Goal: Transaction & Acquisition: Purchase product/service

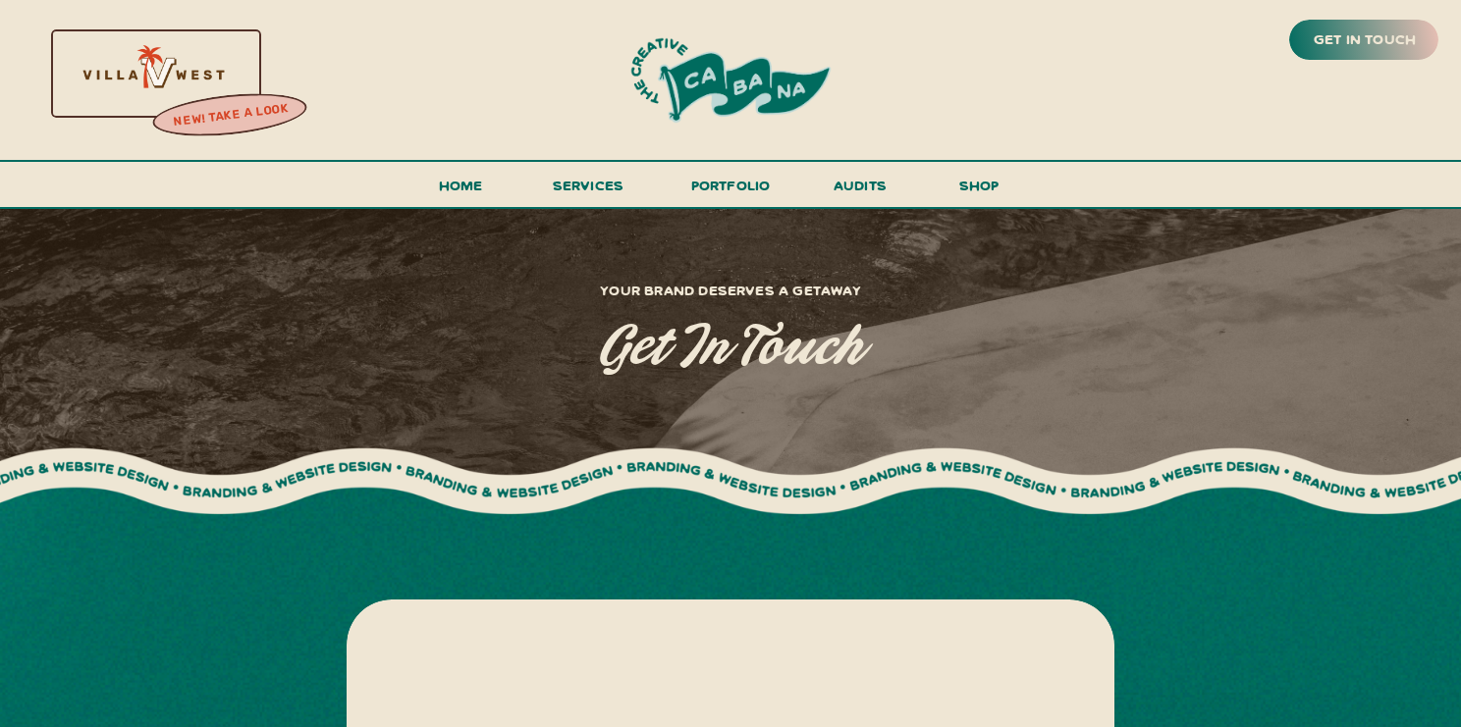
click at [714, 73] on div at bounding box center [731, 80] width 346 height 96
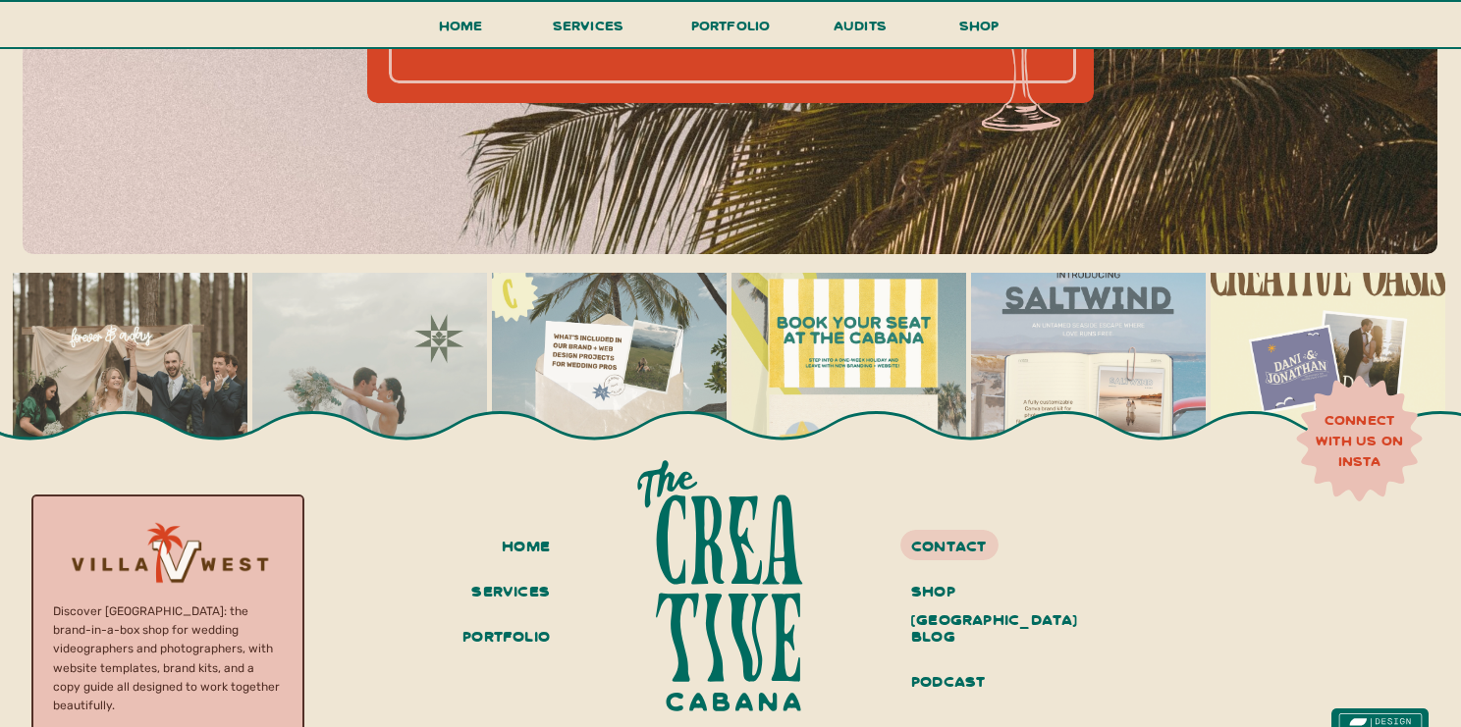
scroll to position [8489, 0]
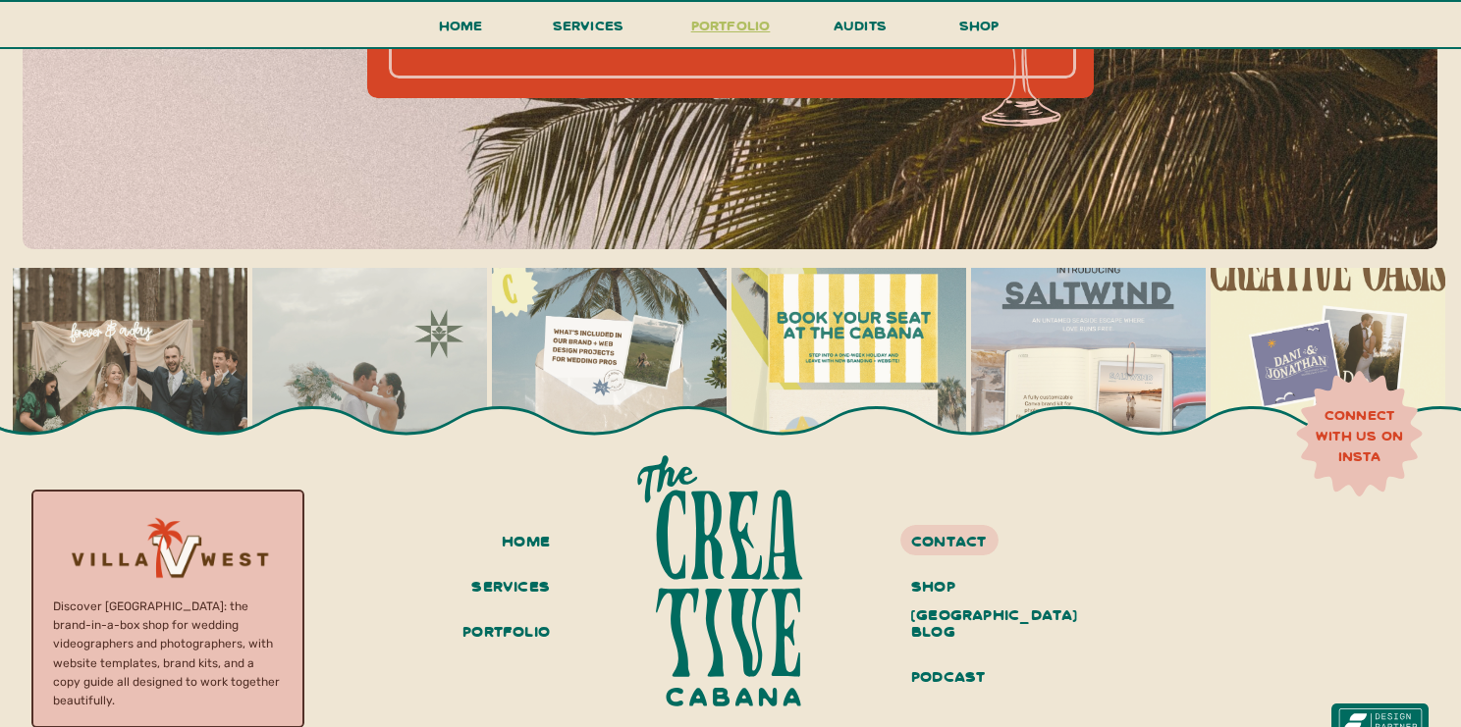
click at [738, 28] on h3 "portfolio" at bounding box center [730, 31] width 92 height 36
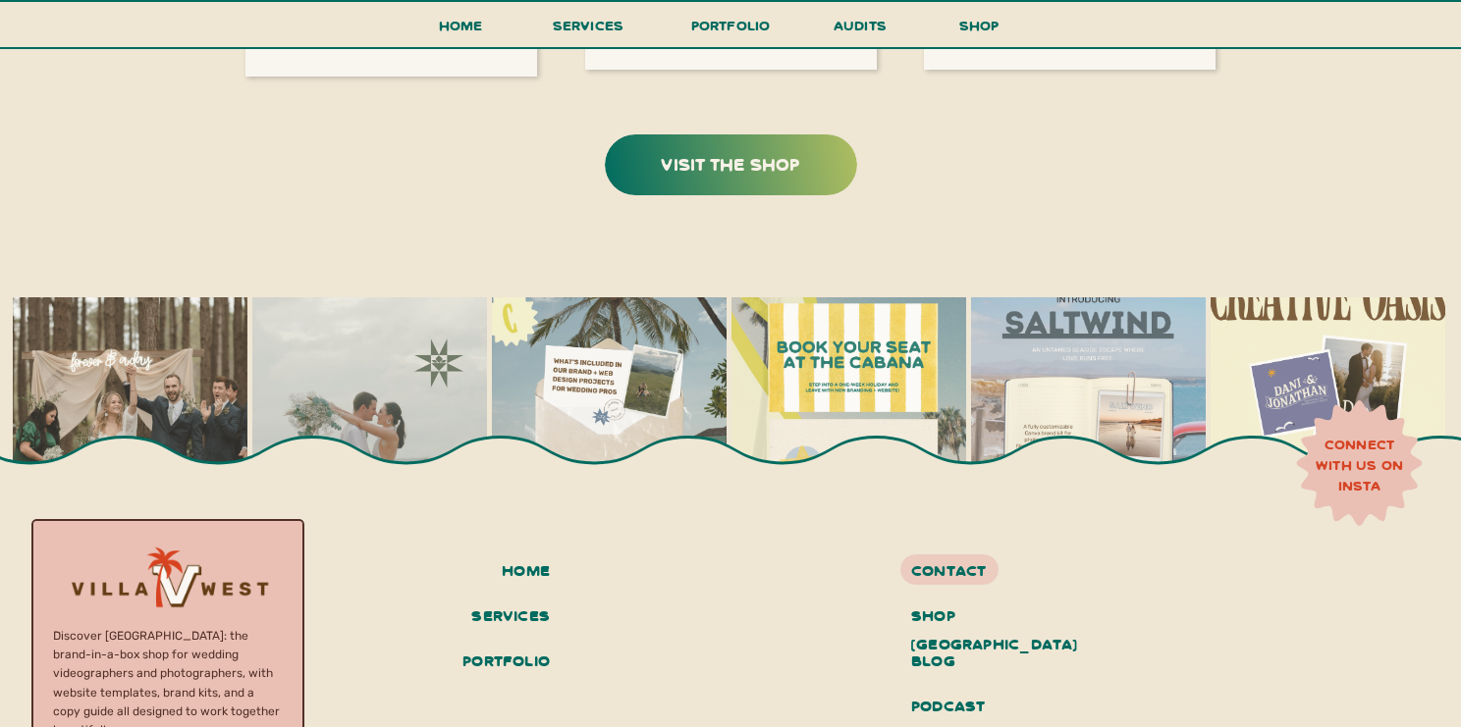
scroll to position [4278, 0]
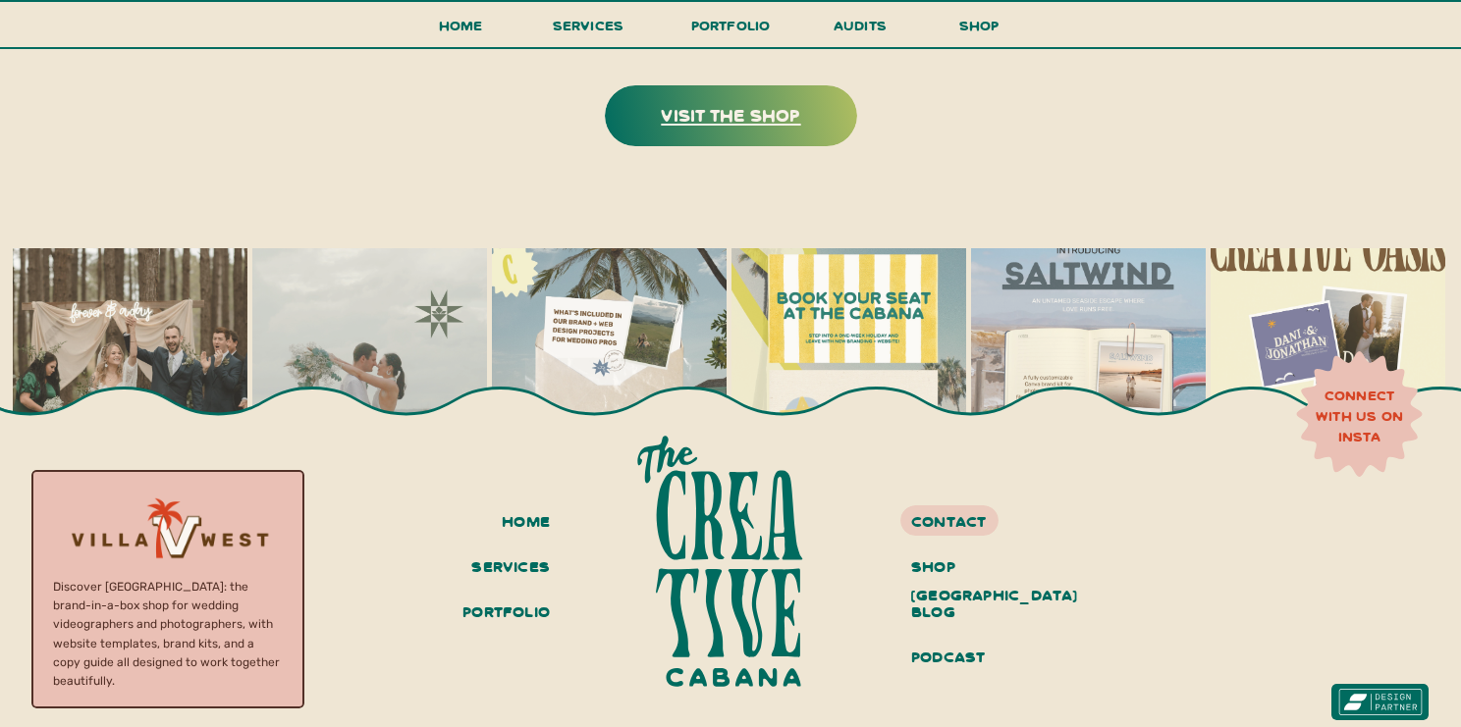
click at [717, 125] on h3 "visit the shop" at bounding box center [731, 114] width 246 height 30
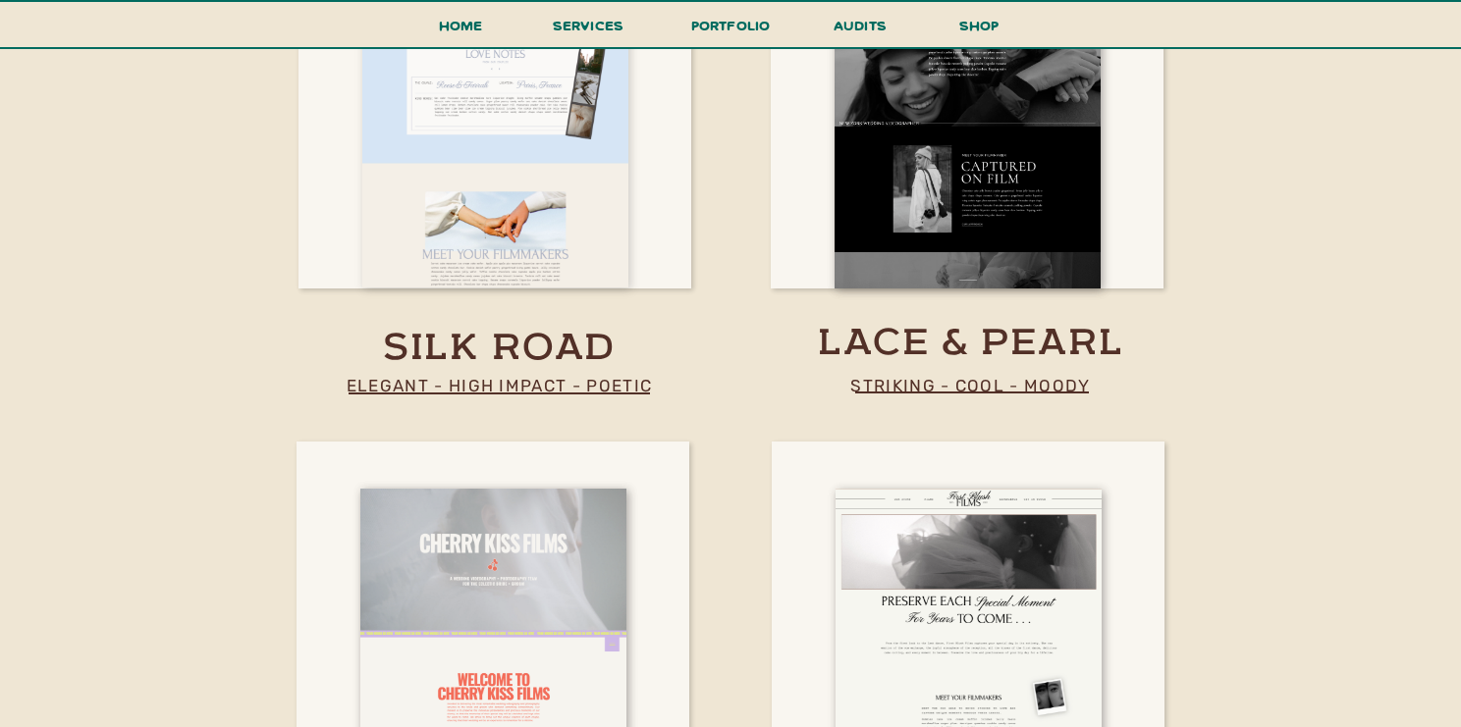
scroll to position [2946, 0]
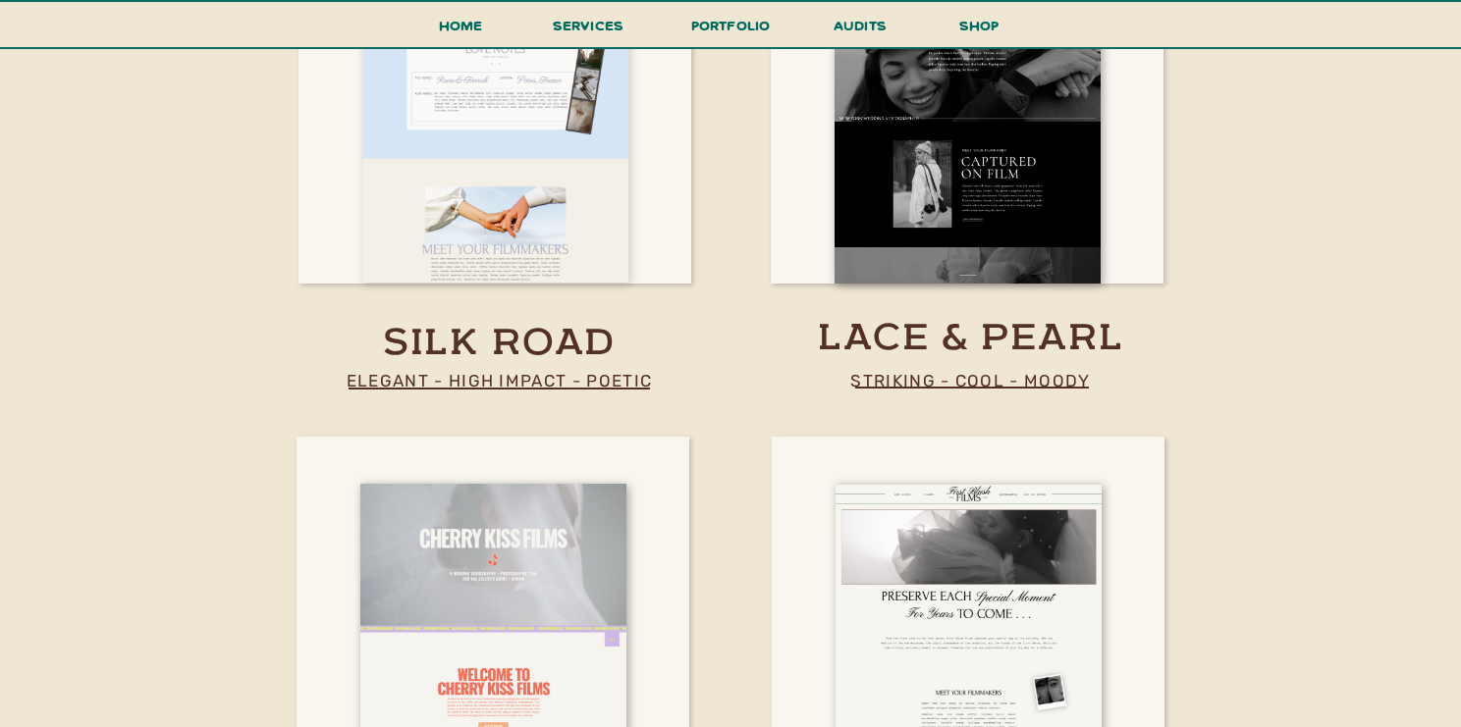
click at [527, 223] on div at bounding box center [495, 62] width 266 height 442
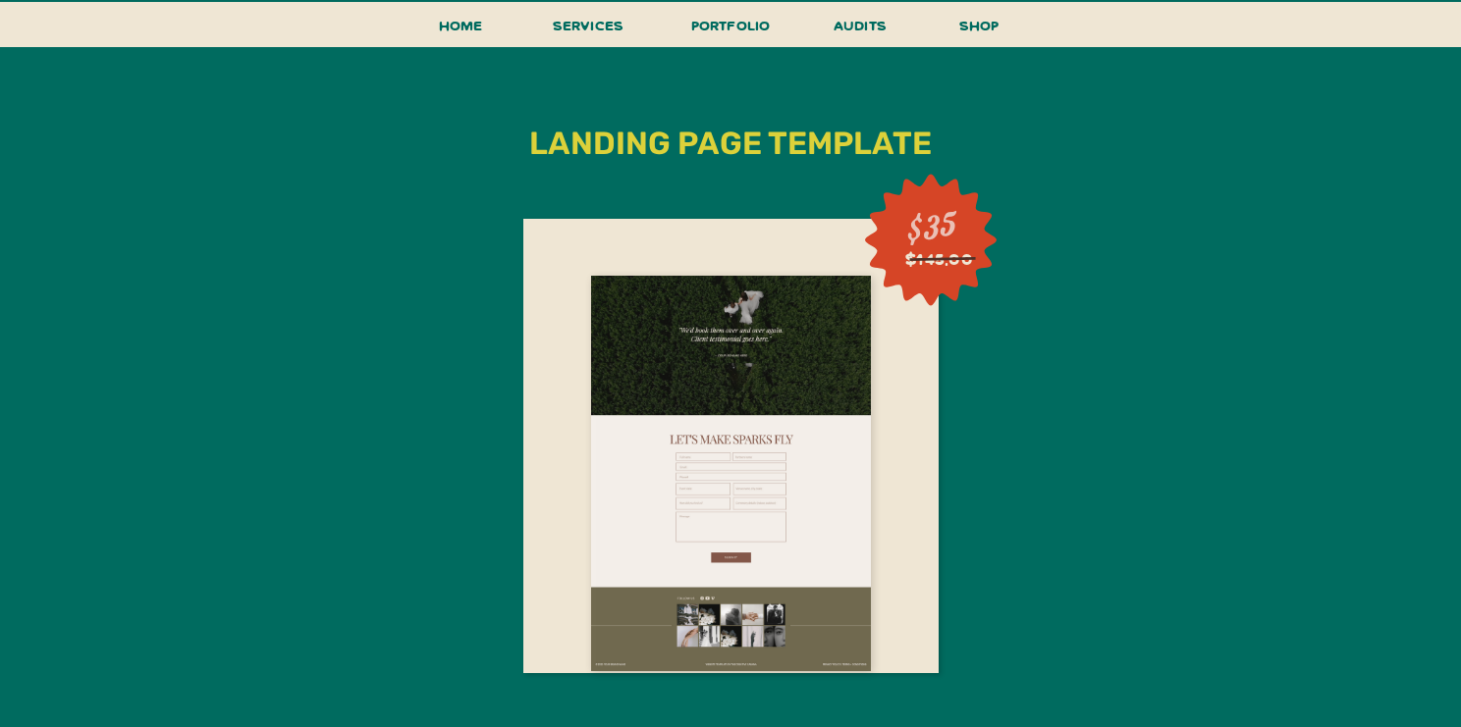
scroll to position [4054, 0]
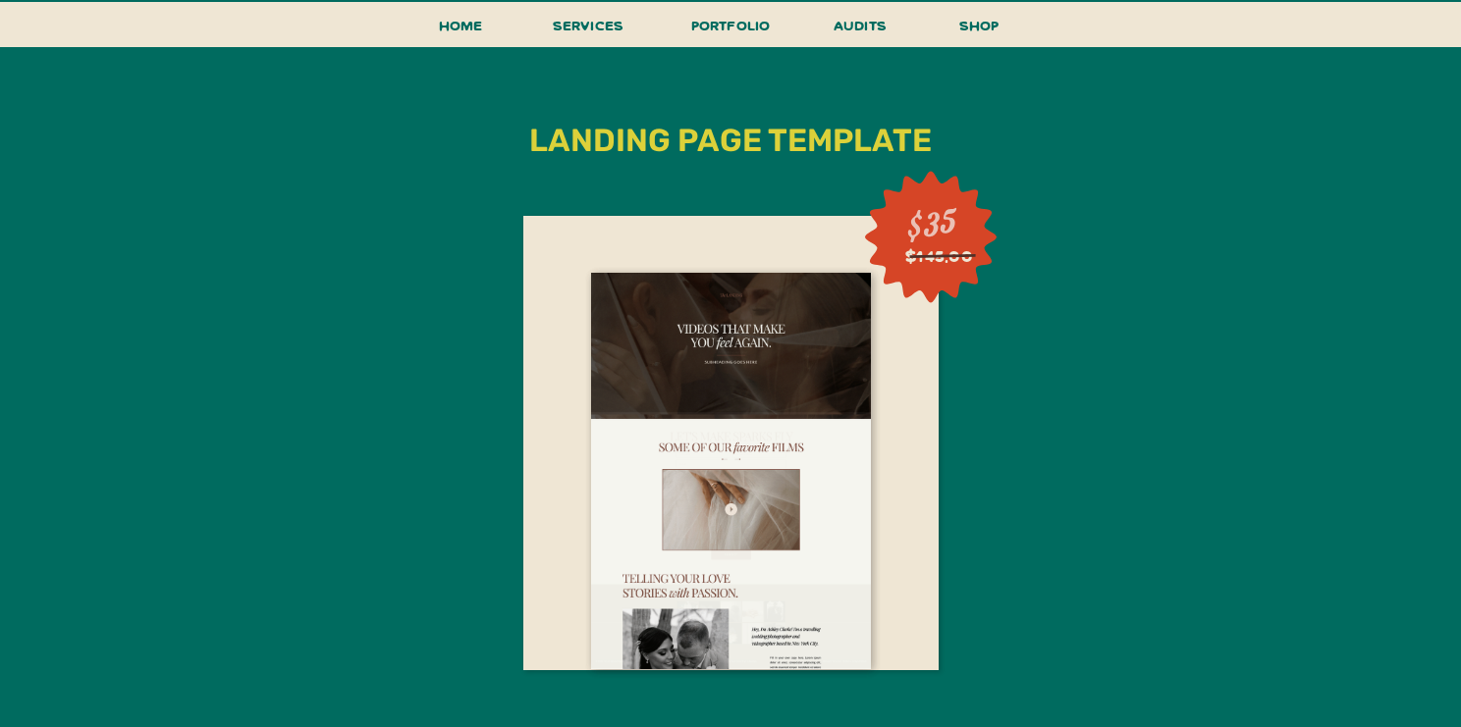
click at [789, 216] on div at bounding box center [730, 443] width 415 height 454
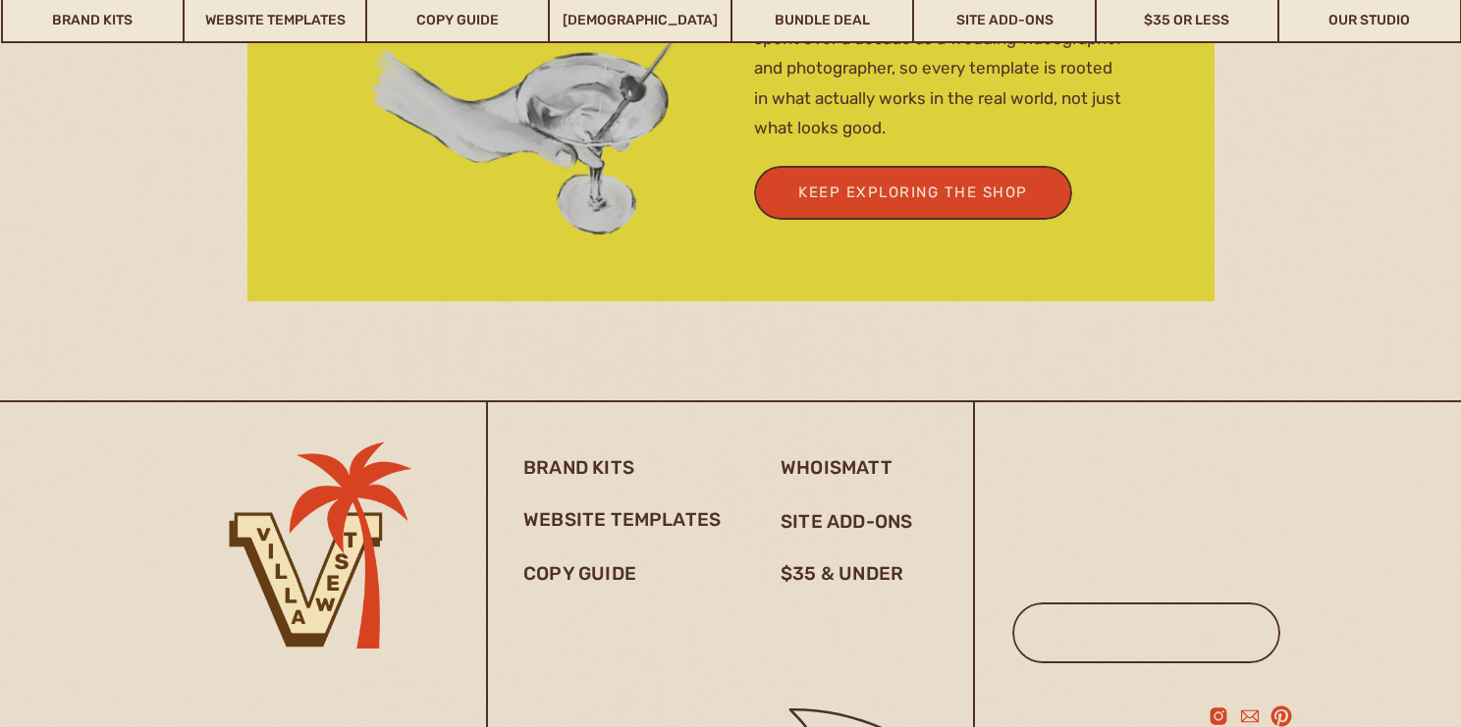
scroll to position [4557, 0]
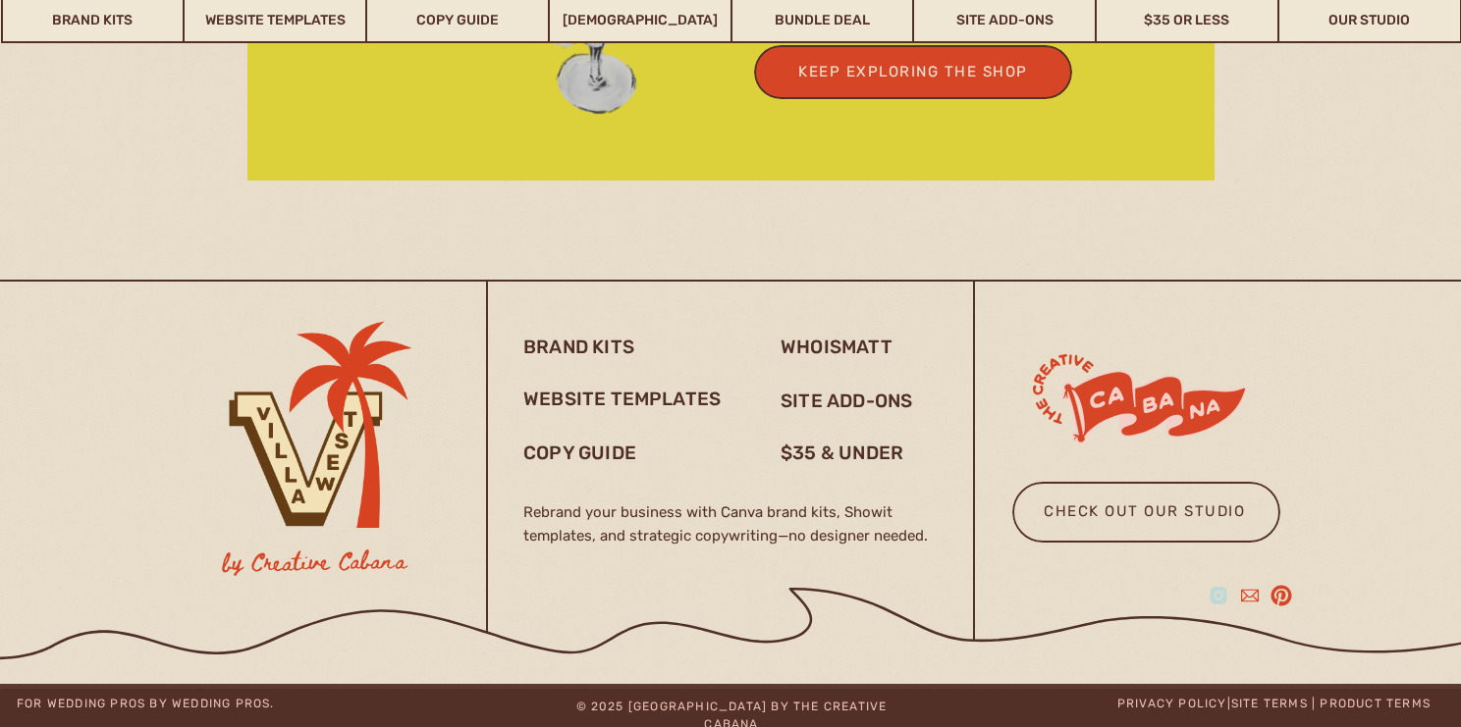
click at [1225, 592] on icon at bounding box center [1218, 595] width 17 height 17
